Goal: Information Seeking & Learning: Learn about a topic

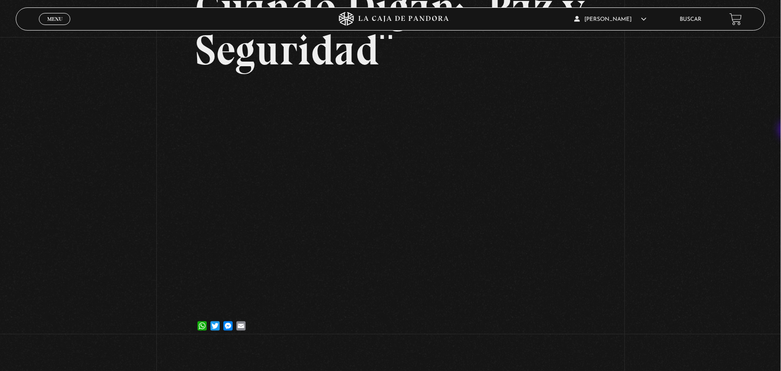
scroll to position [110, 0]
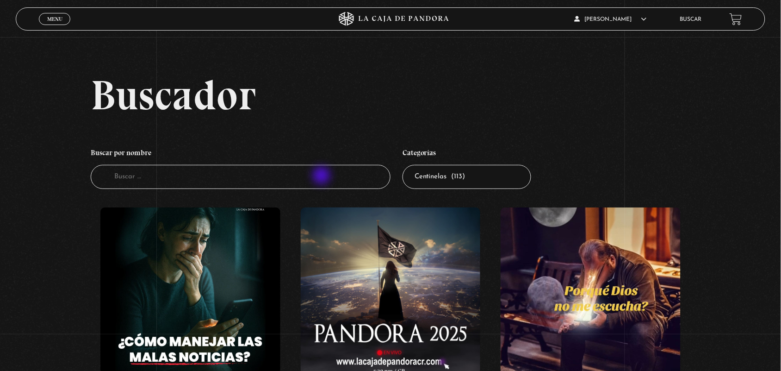
click at [323, 176] on input "Buscador" at bounding box center [241, 177] width 300 height 25
type input "R"
type input "RUS"
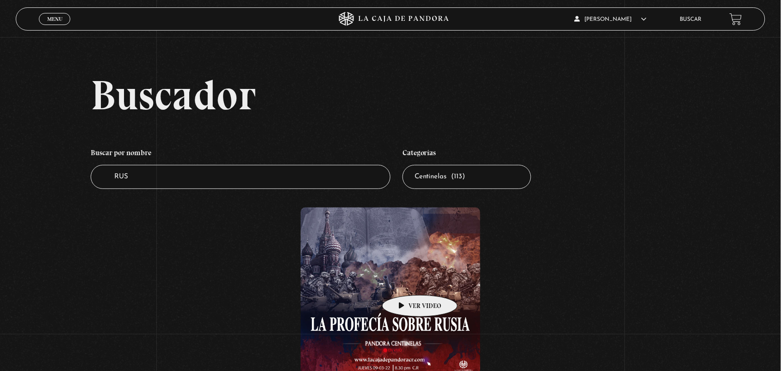
click at [405, 281] on figure at bounding box center [391, 290] width 180 height 167
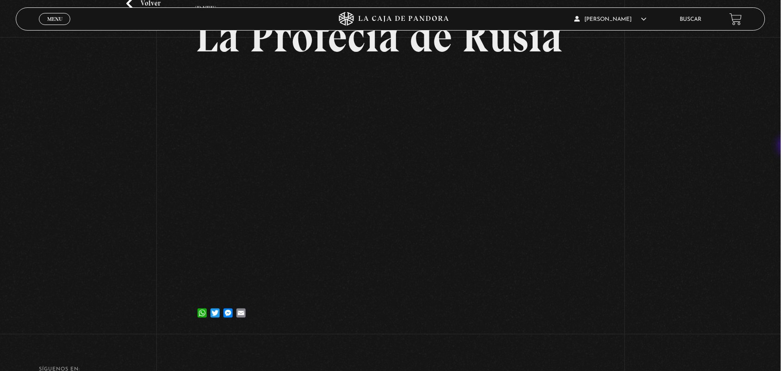
scroll to position [80, 0]
